Goal: Task Accomplishment & Management: Use online tool/utility

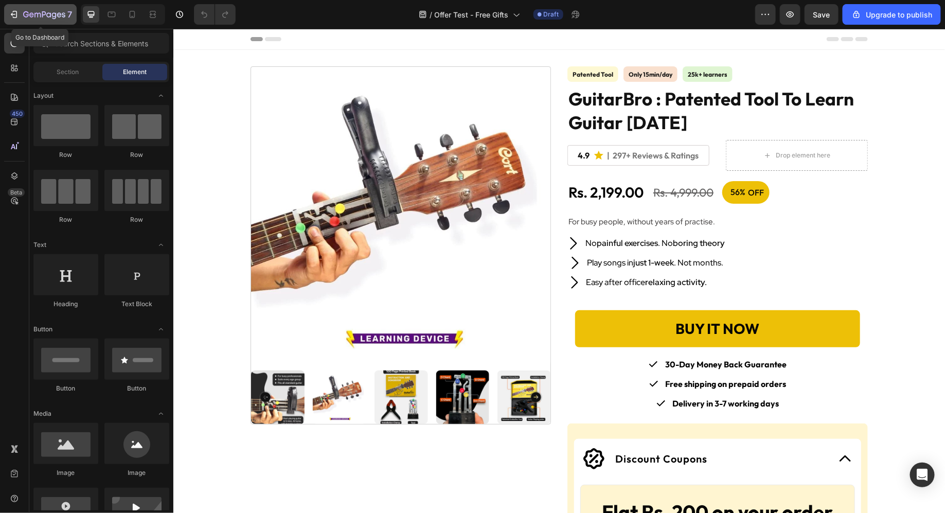
click at [13, 19] on icon "button" at bounding box center [14, 14] width 10 height 10
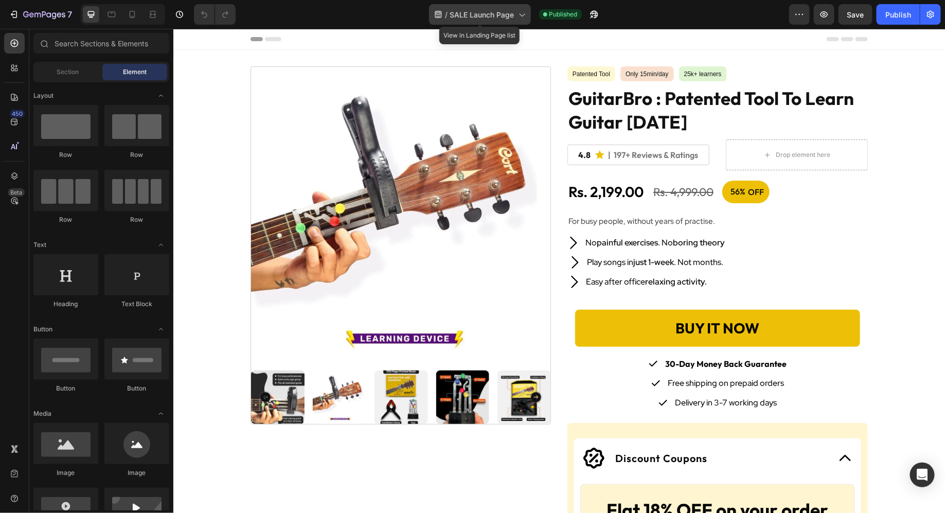
click at [530, 17] on div "/ SALE Launch Page" at bounding box center [480, 14] width 102 height 21
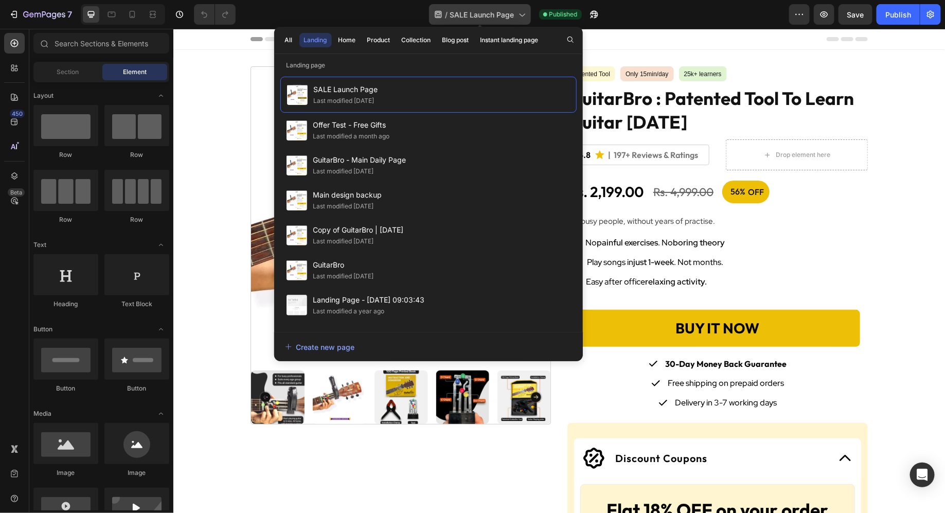
click at [530, 17] on div "/ SALE Launch Page" at bounding box center [480, 14] width 102 height 21
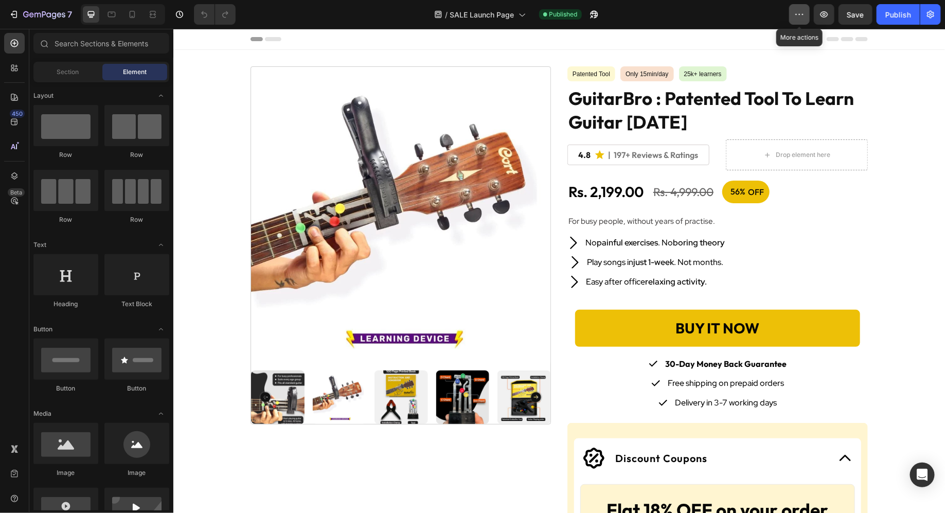
click at [794, 22] on button "button" at bounding box center [799, 14] width 21 height 21
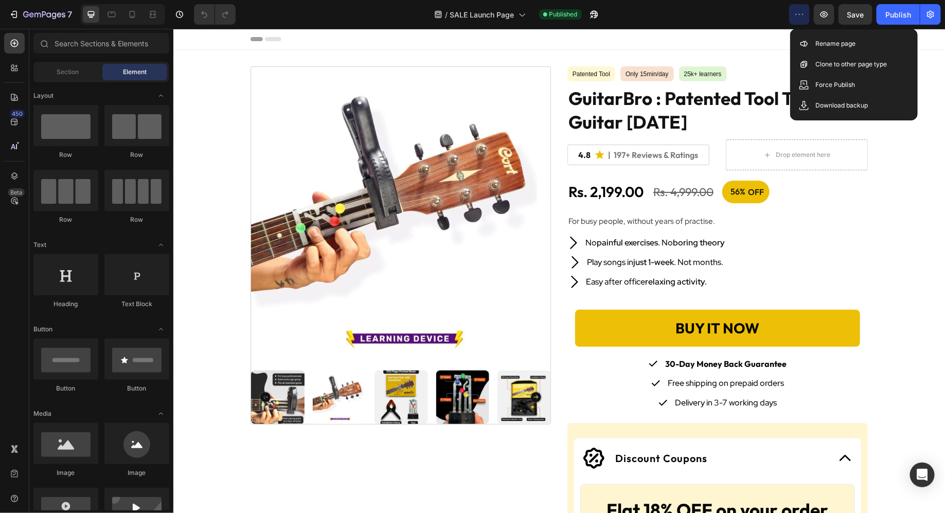
click at [801, 11] on icon "button" at bounding box center [799, 14] width 10 height 10
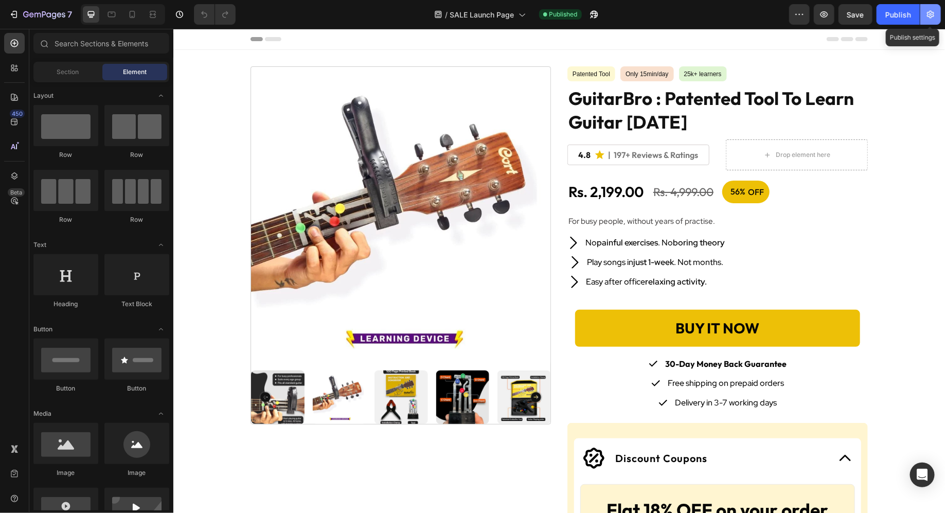
click at [940, 15] on button "button" at bounding box center [930, 14] width 21 height 21
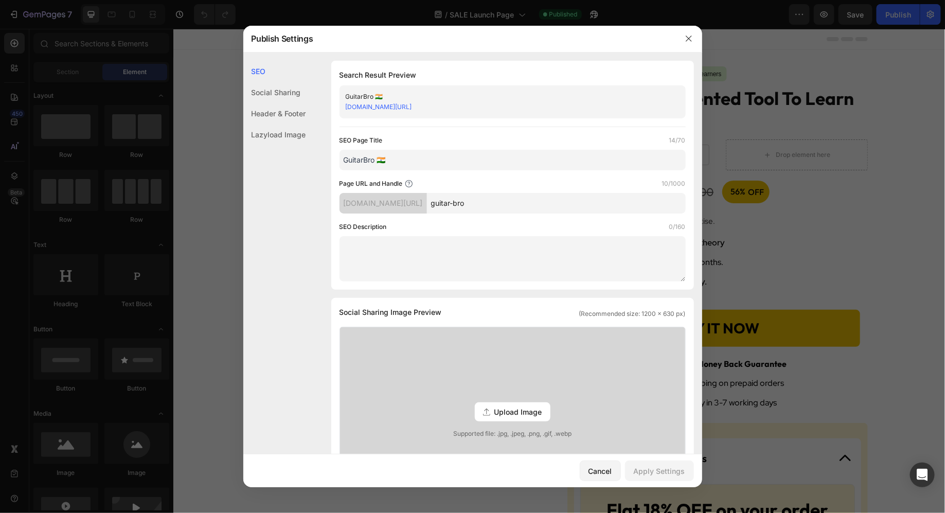
click at [515, 203] on input "guitar-bro" at bounding box center [556, 203] width 259 height 21
click at [532, 203] on input "guitar-bro" at bounding box center [556, 203] width 259 height 21
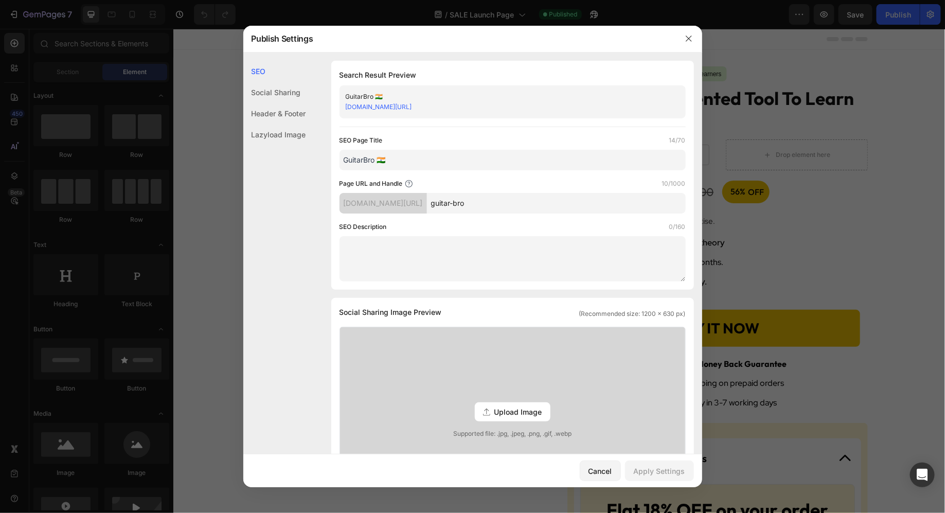
click at [532, 203] on input "guitar-bro" at bounding box center [556, 203] width 259 height 21
click at [596, 471] on div "Cancel" at bounding box center [600, 470] width 24 height 11
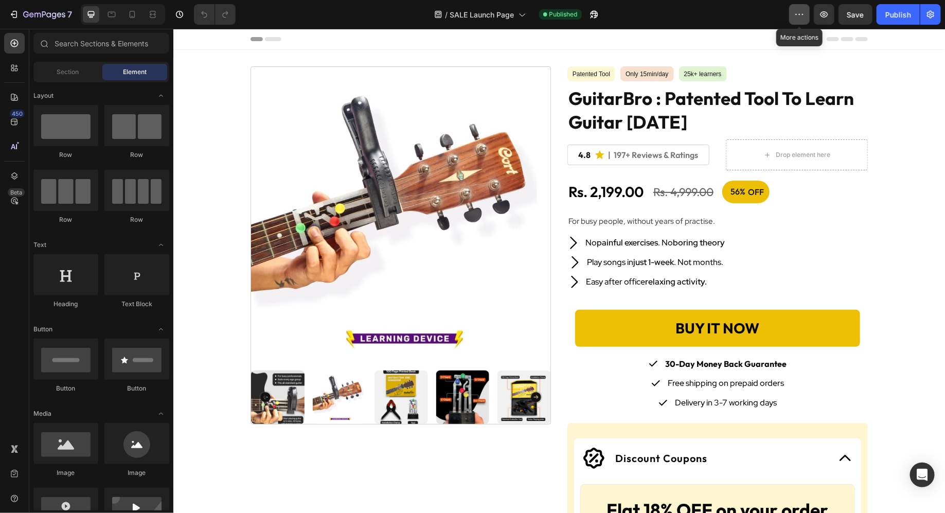
click at [797, 21] on button "button" at bounding box center [799, 14] width 21 height 21
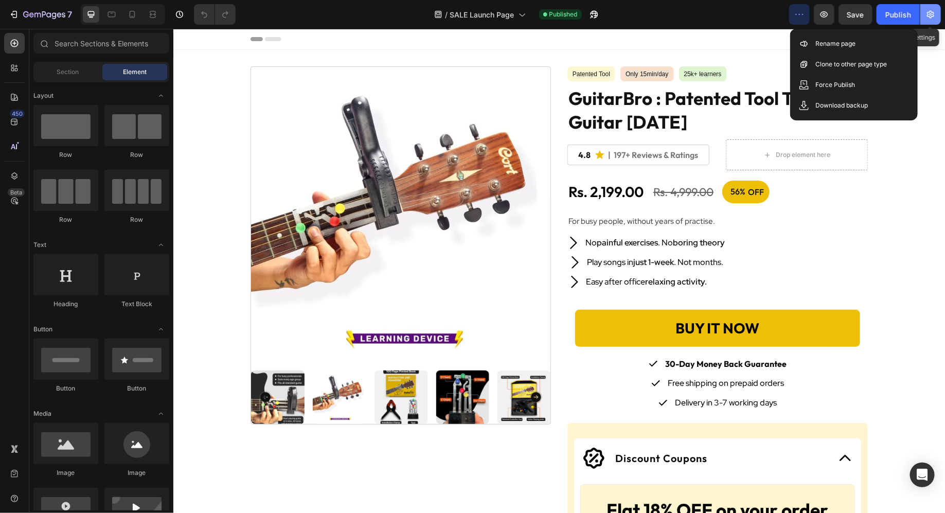
click at [929, 20] on button "button" at bounding box center [930, 14] width 21 height 21
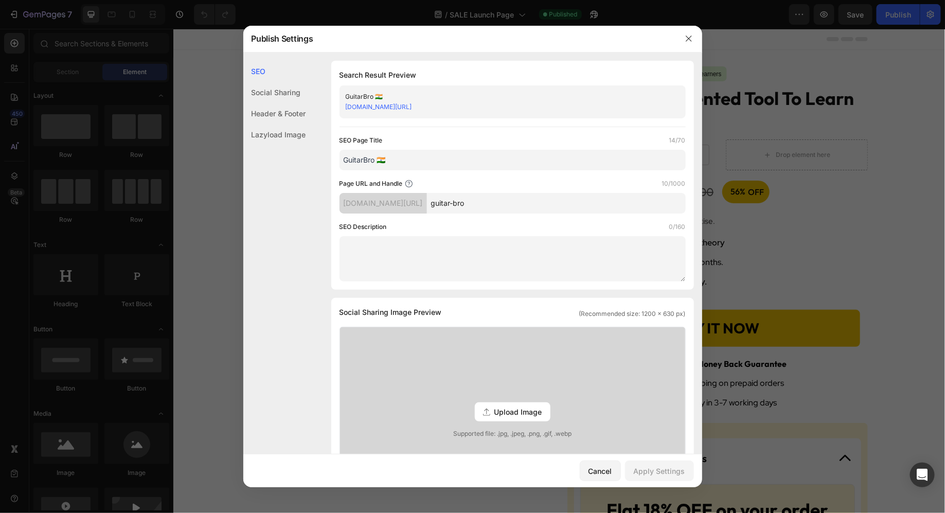
click at [545, 205] on input "guitar-bro" at bounding box center [556, 203] width 259 height 21
click at [694, 43] on button "button" at bounding box center [688, 38] width 16 height 16
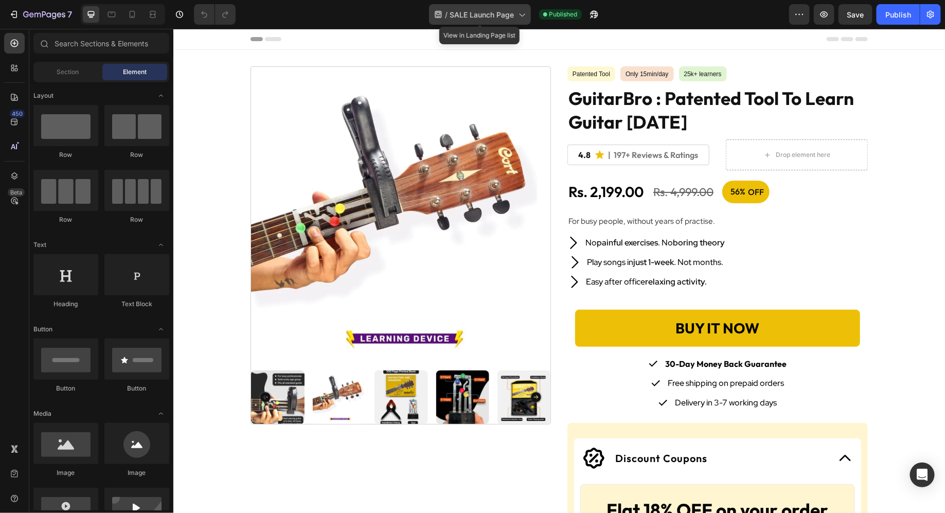
click at [493, 10] on span "SALE Launch Page" at bounding box center [482, 14] width 64 height 11
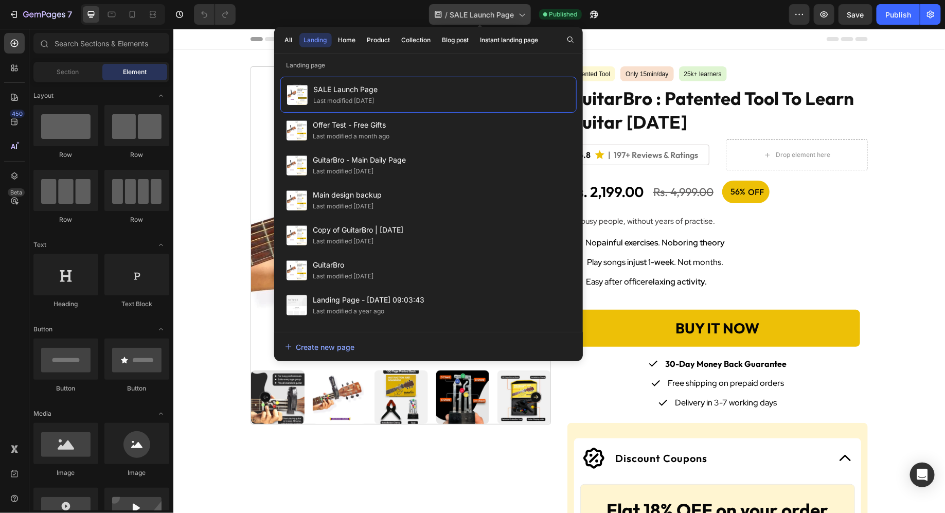
click at [493, 10] on span "SALE Launch Page" at bounding box center [482, 14] width 64 height 11
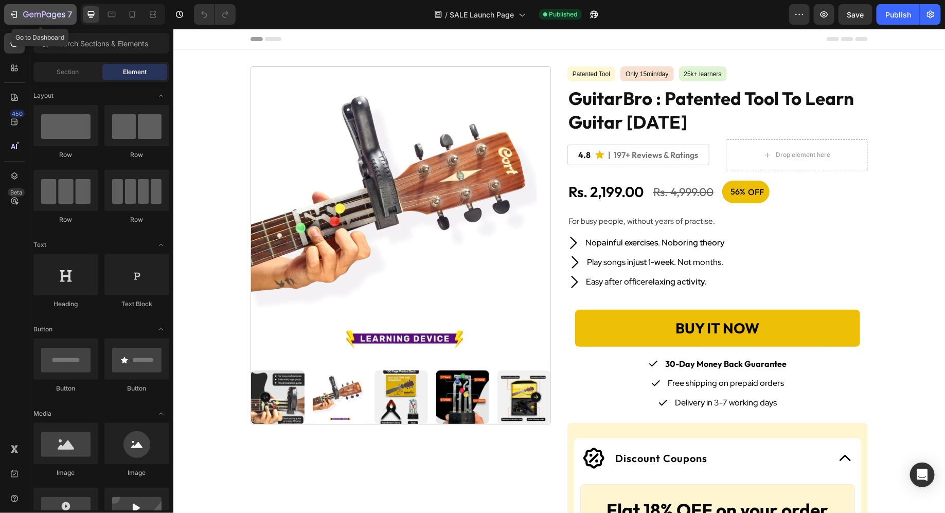
click at [24, 16] on icon "button" at bounding box center [26, 14] width 6 height 6
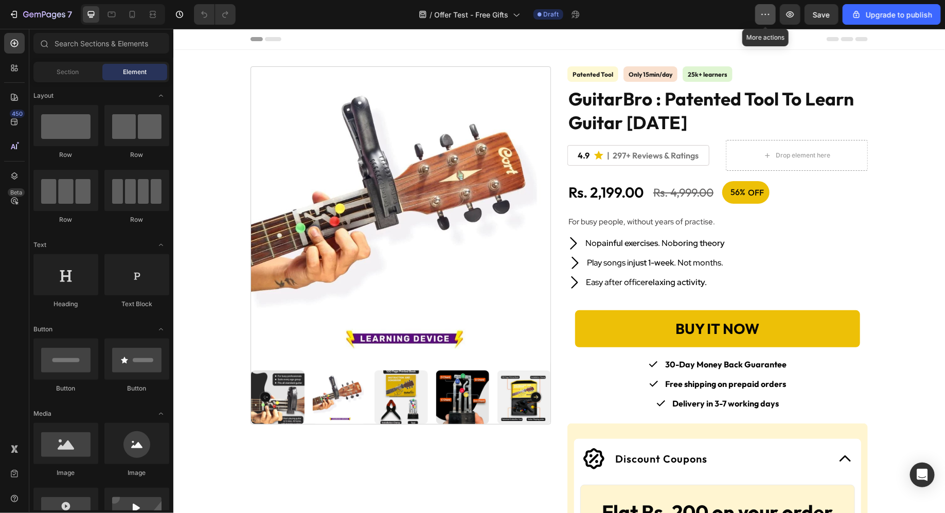
click at [765, 21] on button "button" at bounding box center [765, 14] width 21 height 21
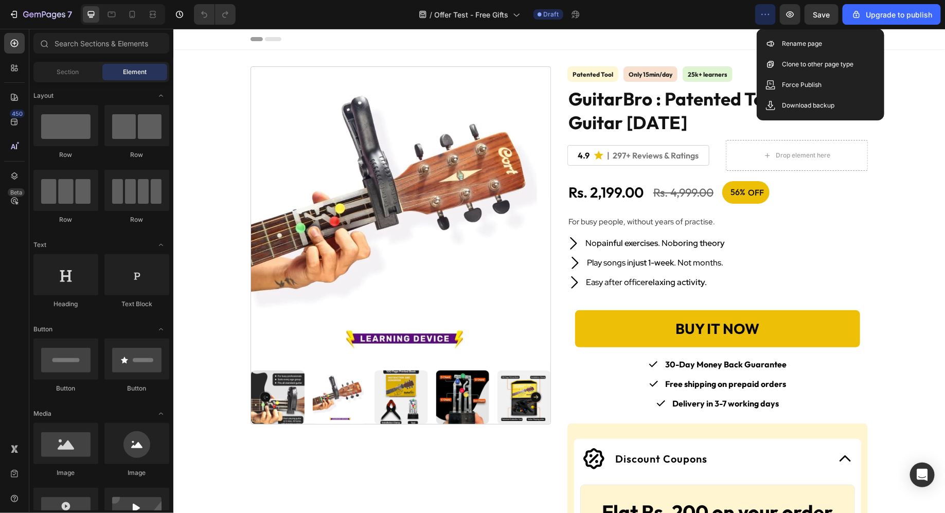
click at [765, 21] on button "button" at bounding box center [765, 14] width 21 height 21
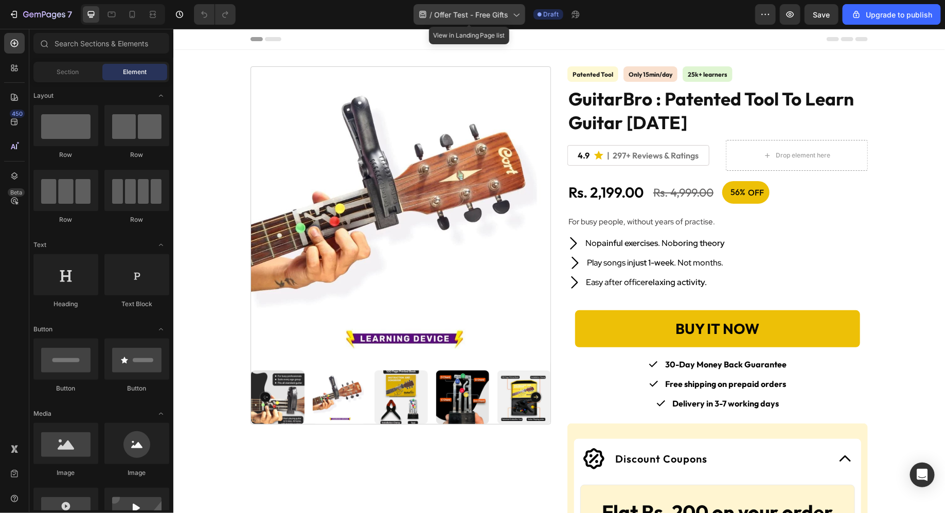
click at [477, 17] on span "Offer Test - Free Gifts" at bounding box center [472, 14] width 74 height 11
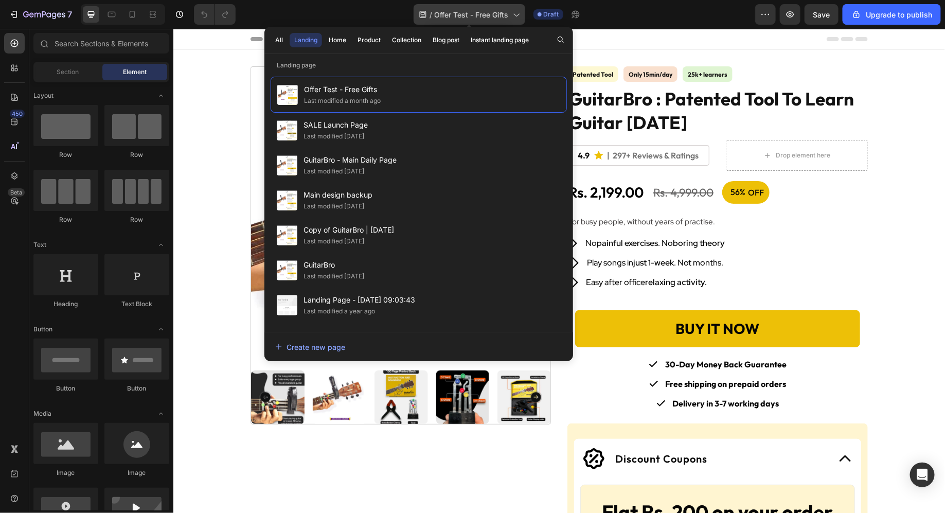
click at [477, 17] on span "Offer Test - Free Gifts" at bounding box center [472, 14] width 74 height 11
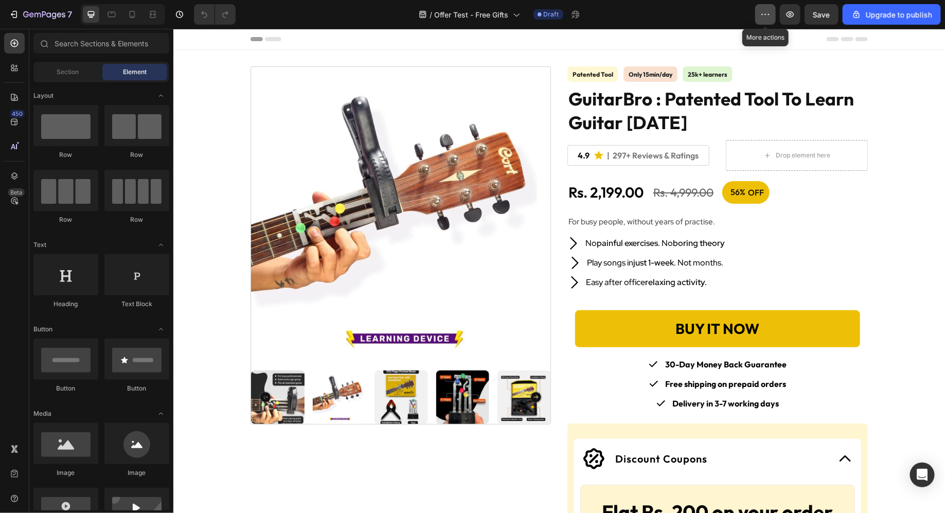
click at [763, 13] on icon "button" at bounding box center [765, 14] width 10 height 10
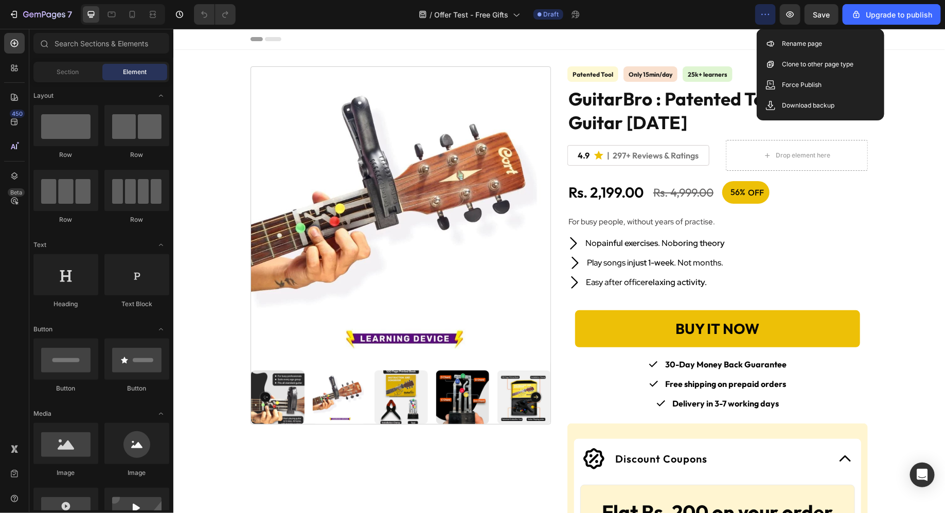
click at [763, 13] on icon "button" at bounding box center [765, 14] width 10 height 10
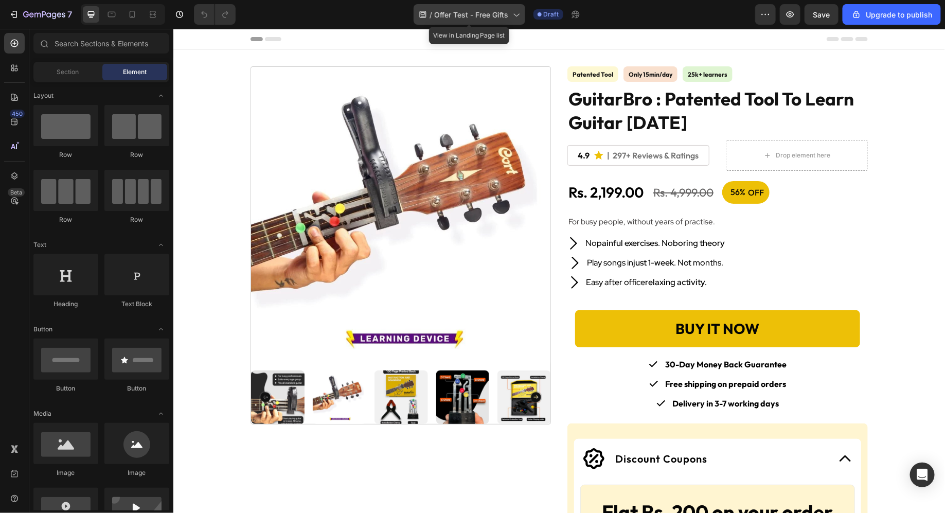
click at [494, 16] on span "Offer Test - Free Gifts" at bounding box center [472, 14] width 74 height 11
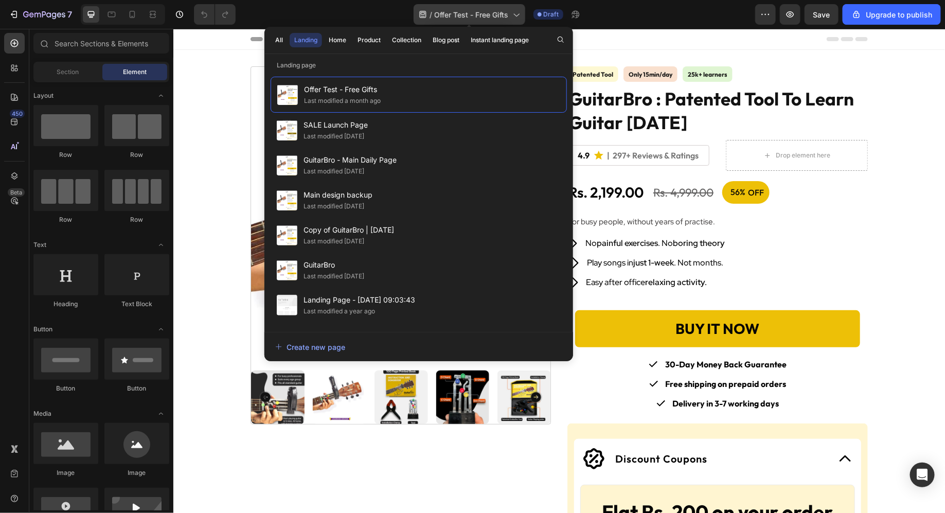
click at [494, 16] on span "Offer Test - Free Gifts" at bounding box center [472, 14] width 74 height 11
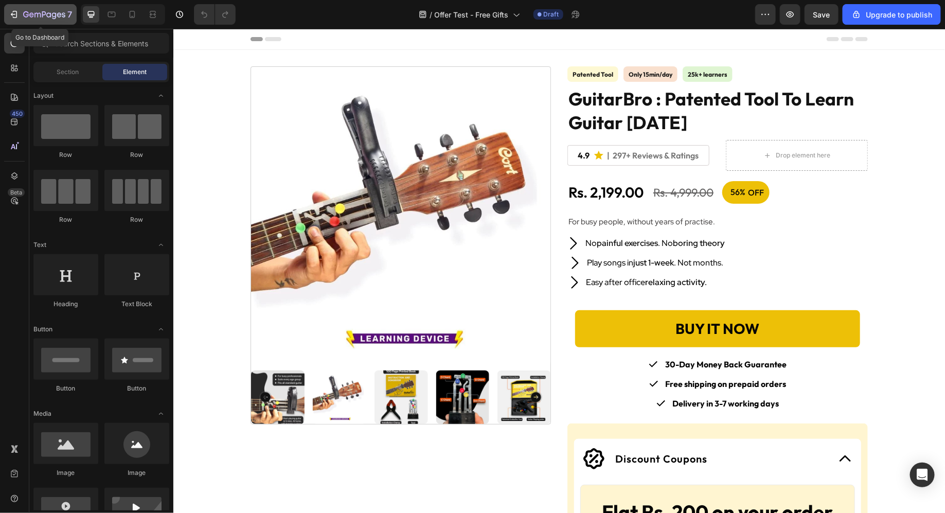
click at [21, 11] on div "7" at bounding box center [40, 14] width 63 height 12
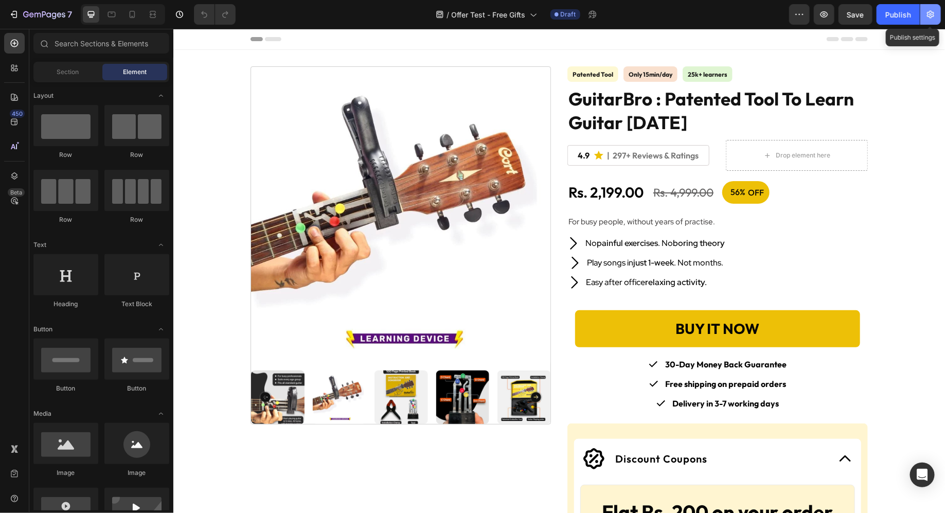
click at [931, 11] on icon "button" at bounding box center [930, 15] width 7 height 8
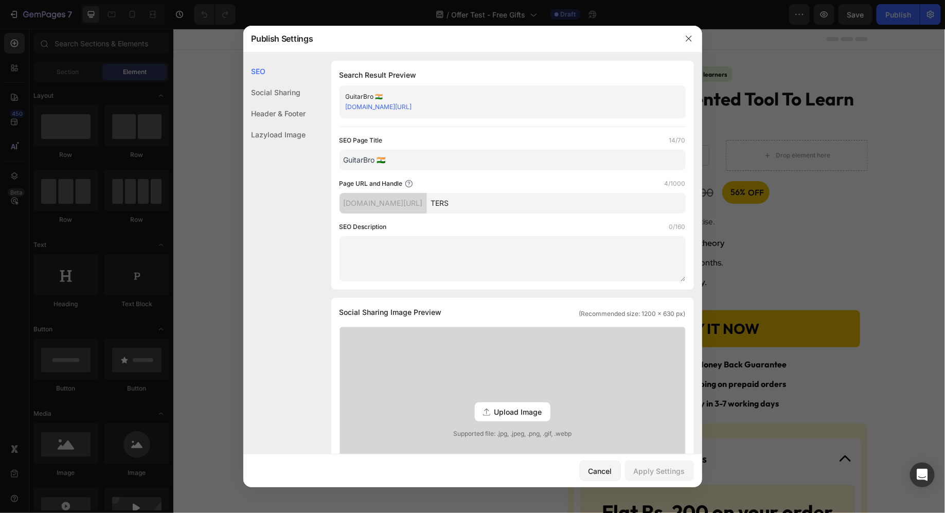
click at [546, 205] on input "TERS" at bounding box center [556, 203] width 259 height 21
paste input "guitar-bro"
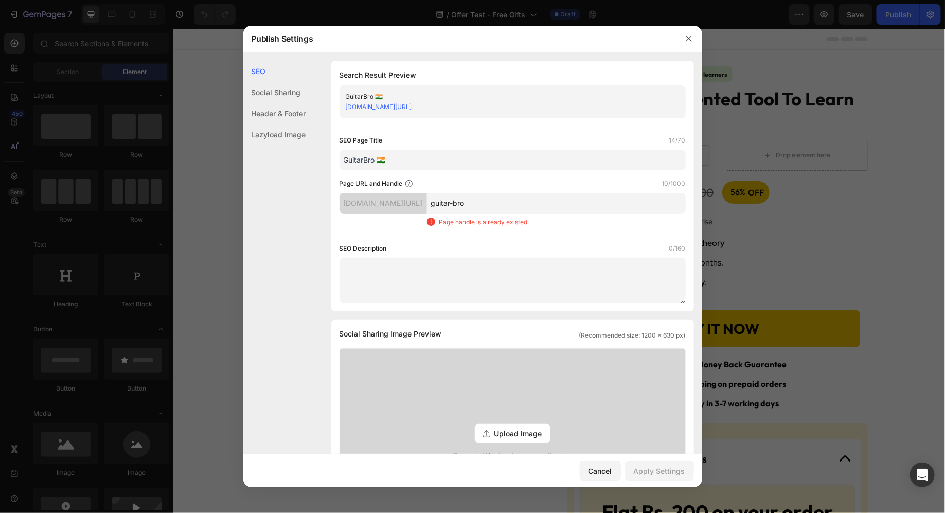
type input "guitar-bro"
click at [582, 207] on input "guitar-bro" at bounding box center [556, 203] width 259 height 21
click at [687, 34] on button "button" at bounding box center [688, 38] width 16 height 16
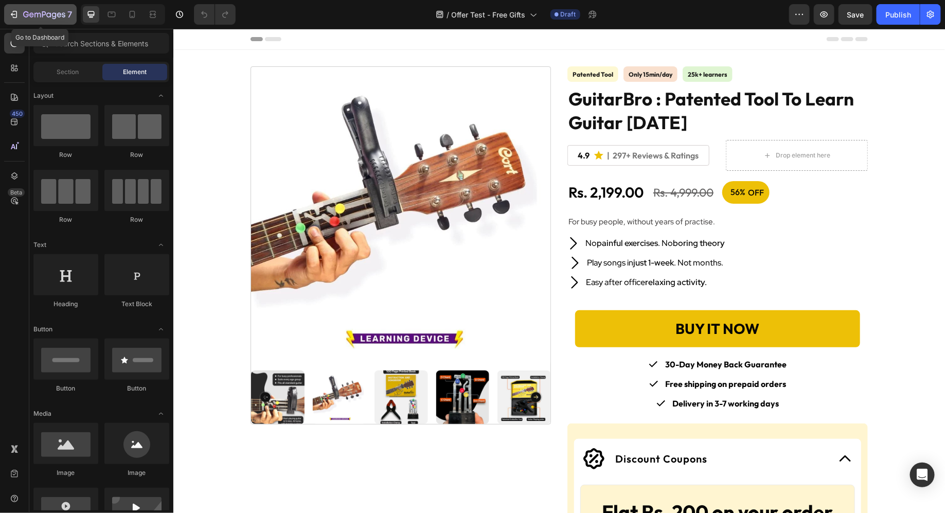
click at [23, 8] on div "7" at bounding box center [47, 14] width 49 height 12
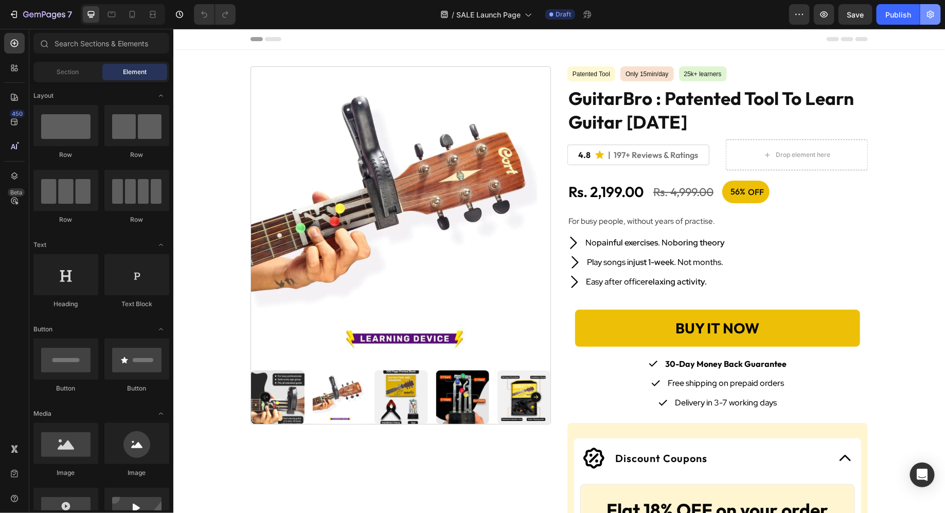
click at [938, 14] on button "button" at bounding box center [930, 14] width 21 height 21
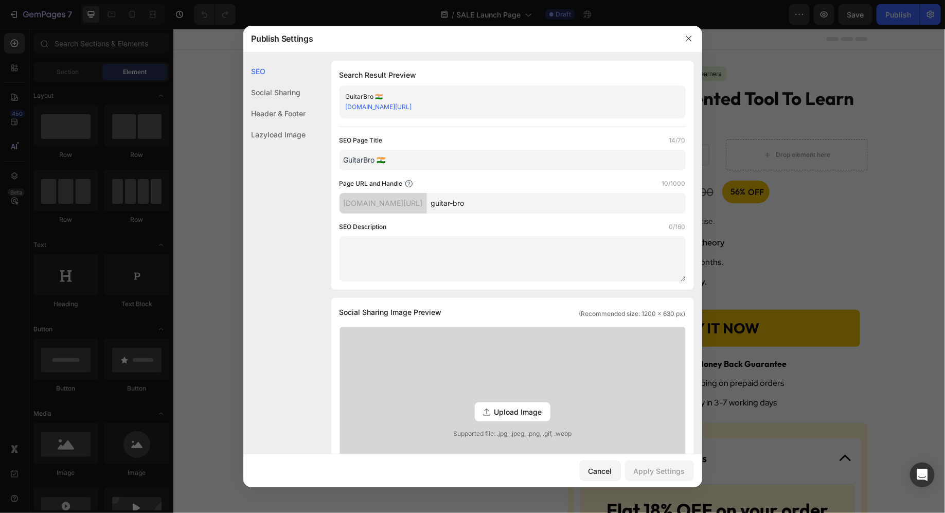
click at [575, 206] on input "guitar-bro" at bounding box center [556, 203] width 259 height 21
type input "guitar-bro-2"
click at [670, 472] on div "Apply Settings" at bounding box center [659, 470] width 51 height 11
click at [170, 129] on div at bounding box center [472, 256] width 945 height 513
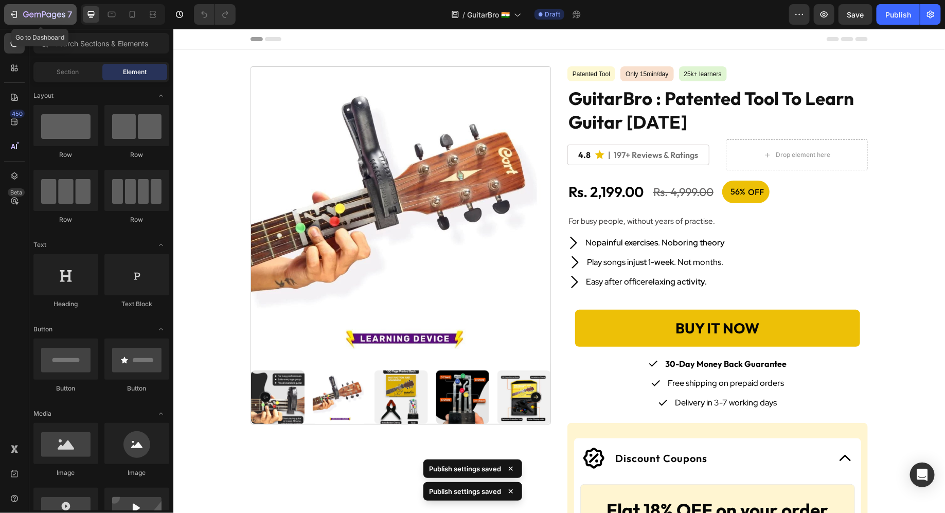
click at [21, 18] on div "7" at bounding box center [40, 14] width 63 height 12
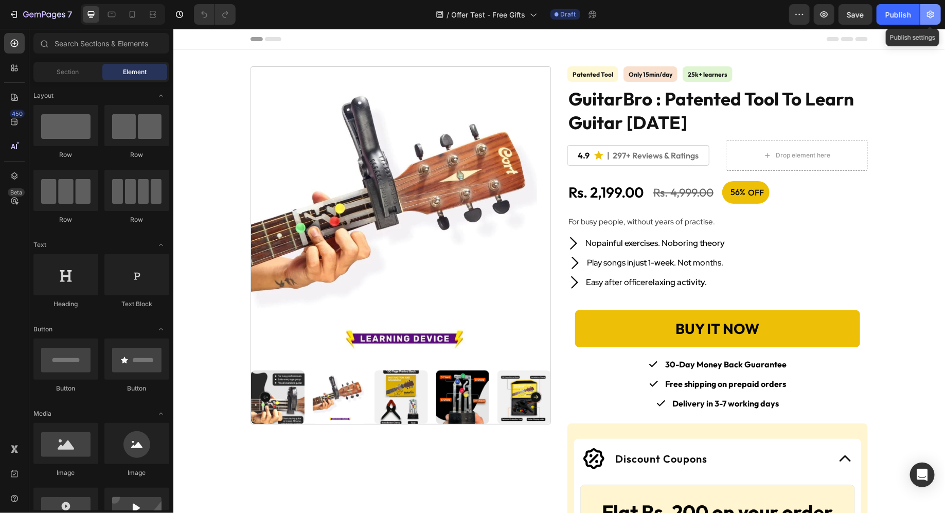
click at [934, 8] on button "button" at bounding box center [930, 14] width 21 height 21
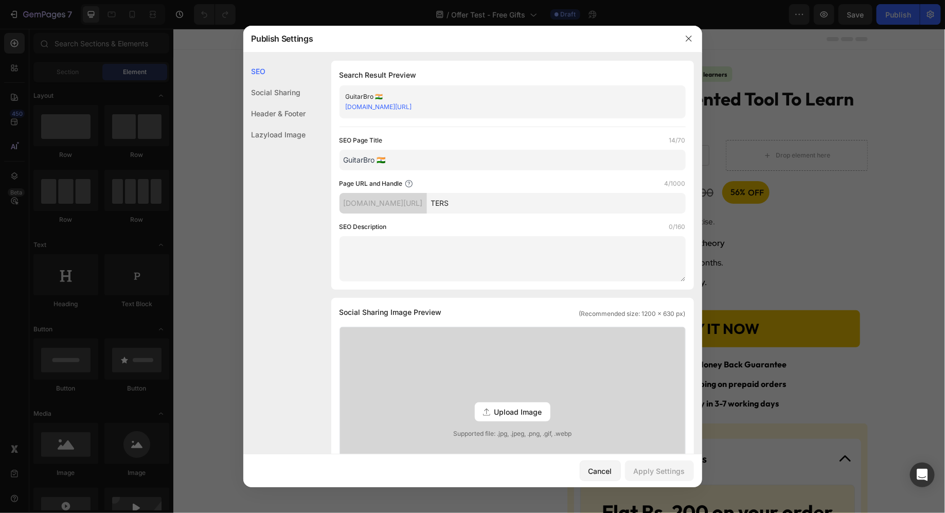
click at [530, 209] on input "TERS" at bounding box center [556, 203] width 259 height 21
paste input "guitar-bro"
type input "guitar-bro"
click at [656, 473] on div "Apply Settings" at bounding box center [659, 470] width 51 height 11
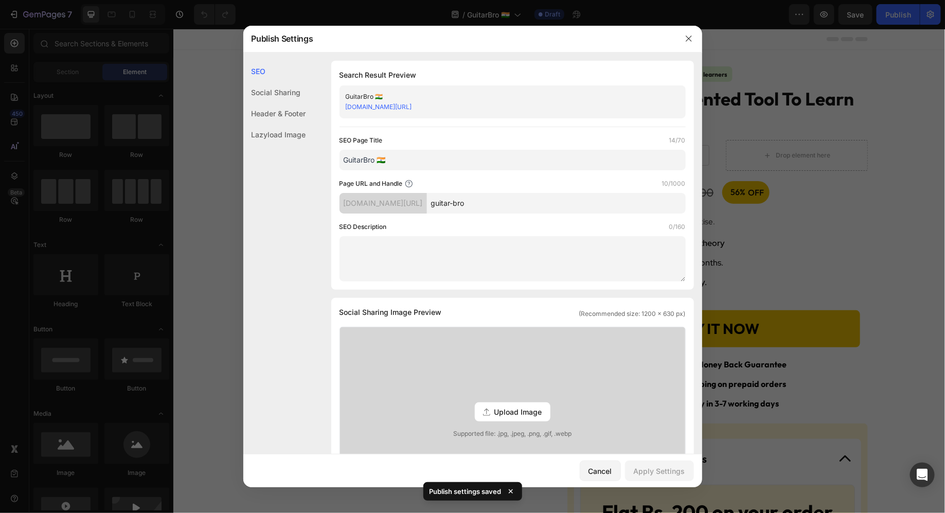
click at [818, 149] on div at bounding box center [472, 256] width 945 height 513
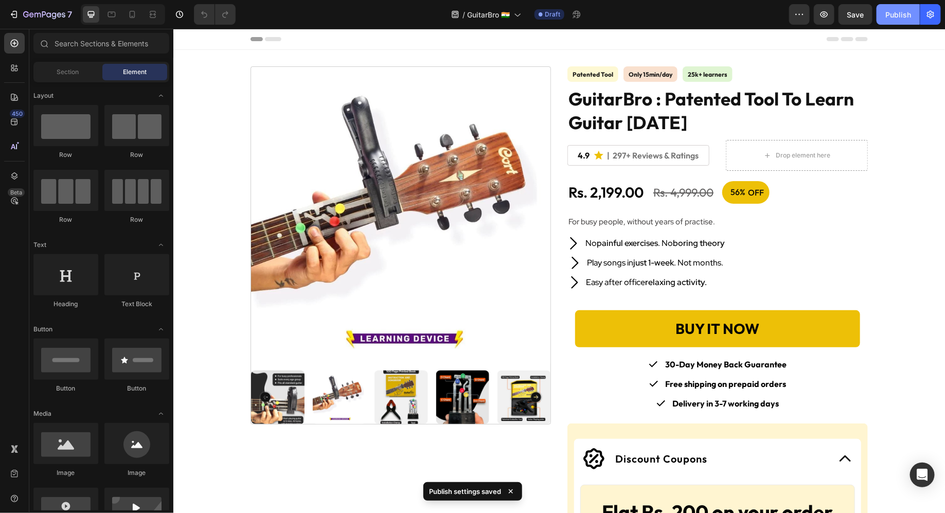
click at [900, 13] on div "Publish" at bounding box center [898, 14] width 26 height 11
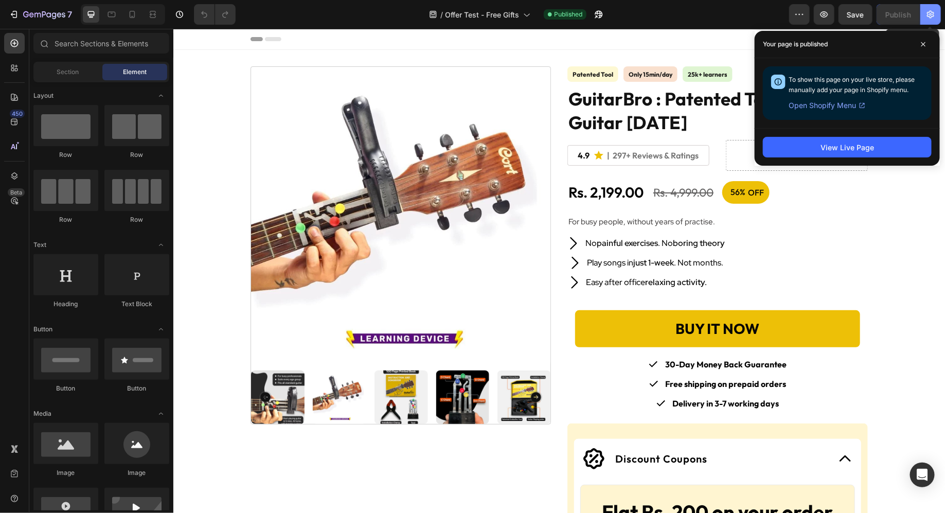
click at [931, 16] on icon "button" at bounding box center [930, 15] width 7 height 8
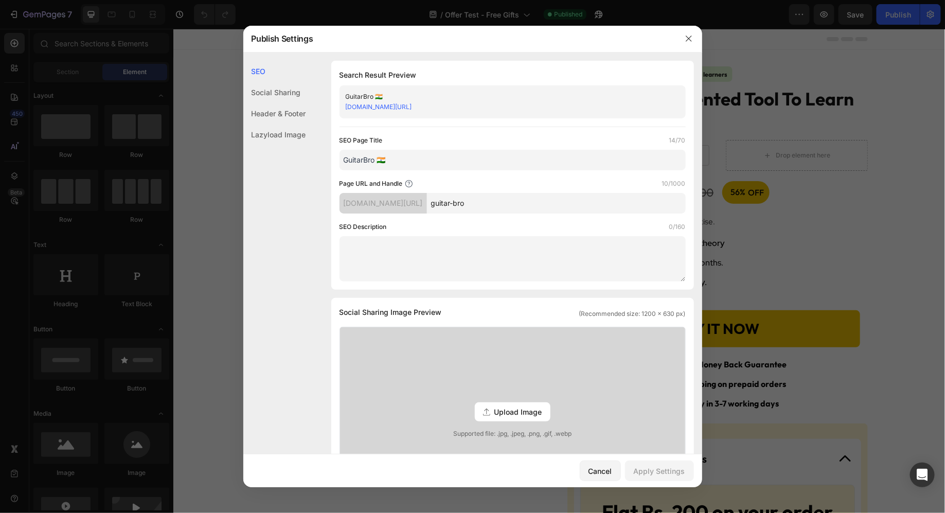
click at [195, 219] on div at bounding box center [472, 256] width 945 height 513
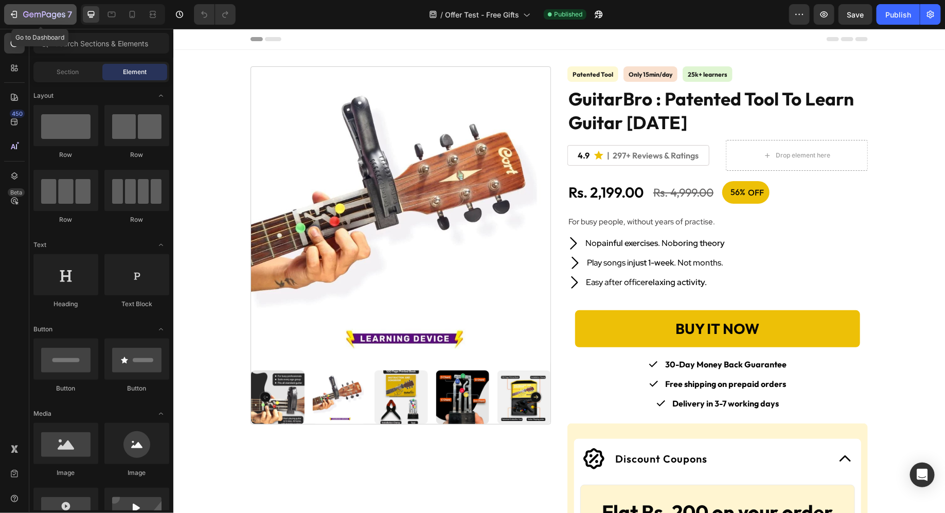
click at [21, 13] on div "7" at bounding box center [40, 14] width 63 height 12
